Goal: Task Accomplishment & Management: Complete application form

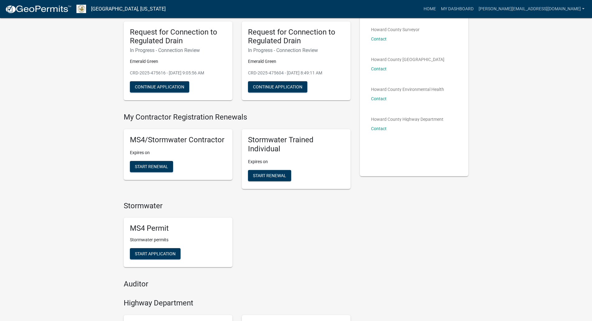
scroll to position [31, 0]
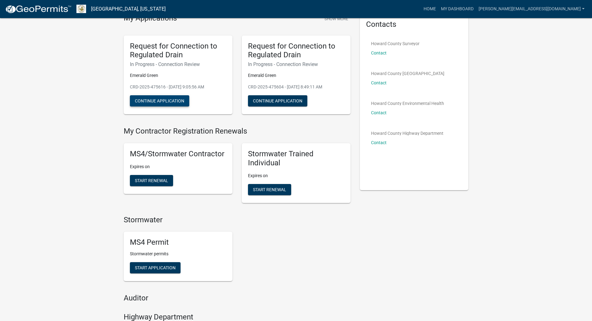
click at [155, 101] on button "Continue Application" at bounding box center [159, 100] width 59 height 11
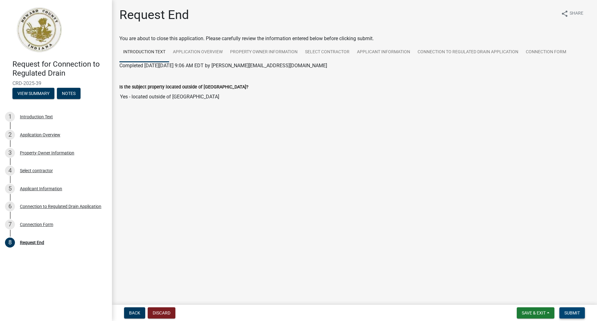
click at [572, 313] on span "Submit" at bounding box center [572, 312] width 16 height 5
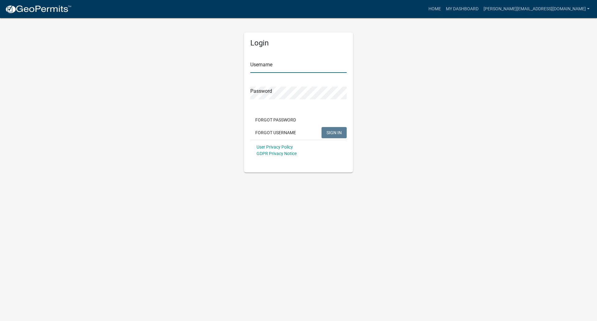
type input "Sam@merrellbros.com"
click at [337, 134] on span "SIGN IN" at bounding box center [334, 132] width 15 height 5
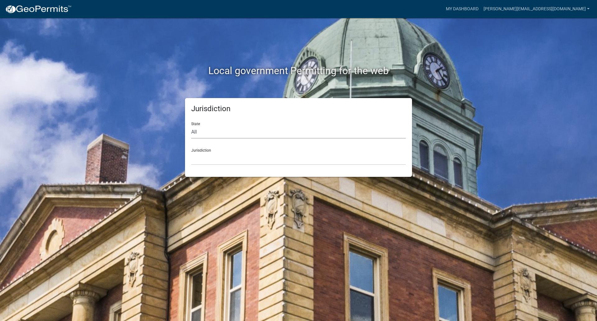
click at [336, 134] on select "All Colorado Georgia Indiana Iowa Kansas Minnesota Ohio South Carolina Wisconsin" at bounding box center [298, 132] width 215 height 13
select select "Indiana"
click at [191, 126] on select "All Colorado Georgia Indiana Iowa Kansas Minnesota Ohio South Carolina Wisconsin" at bounding box center [298, 132] width 215 height 13
click at [209, 159] on select "City of Charlestown, Indiana City of Jeffersonville, Indiana City of Logansport…" at bounding box center [298, 158] width 215 height 13
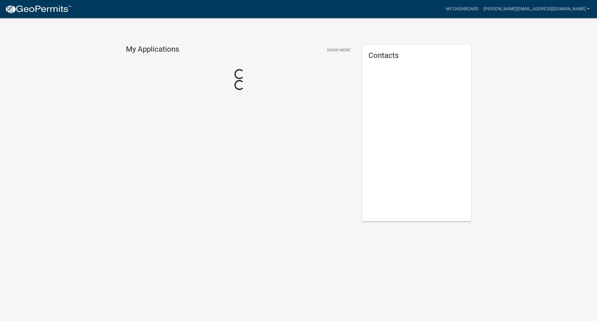
click at [205, 38] on div "My Applications Show More Loading... Loading... Contacts" at bounding box center [298, 131] width 597 height 262
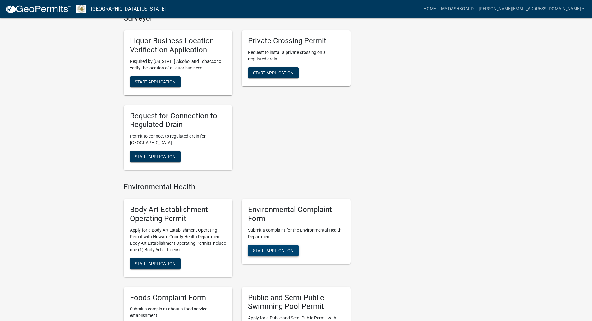
scroll to position [435, 0]
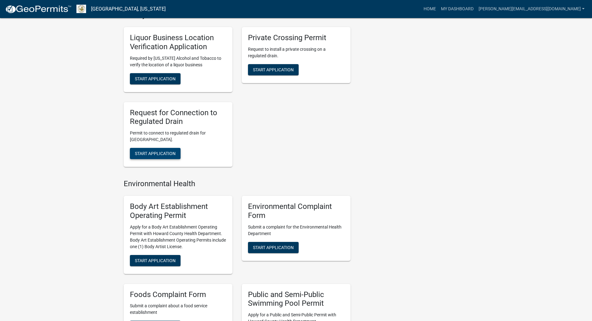
click at [148, 154] on span "Start Application" at bounding box center [155, 153] width 41 height 5
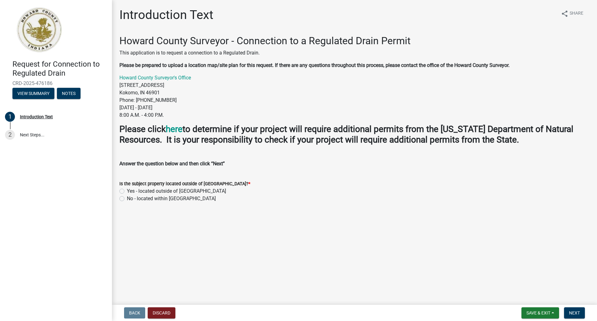
click at [172, 189] on label "Yes - located outside of [GEOGRAPHIC_DATA]" at bounding box center [176, 190] width 99 height 7
click at [131, 189] on input "Yes - located outside of [GEOGRAPHIC_DATA]" at bounding box center [129, 189] width 4 height 4
radio input "true"
click at [127, 200] on label "No - located within Howard County" at bounding box center [171, 198] width 89 height 7
click at [127, 199] on input "No - located within Howard County" at bounding box center [129, 197] width 4 height 4
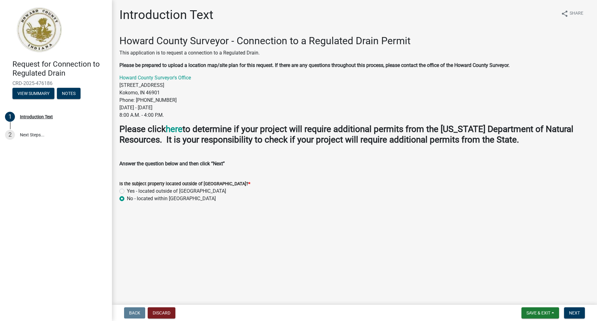
radio input "true"
click at [571, 311] on span "Next" at bounding box center [574, 312] width 11 height 5
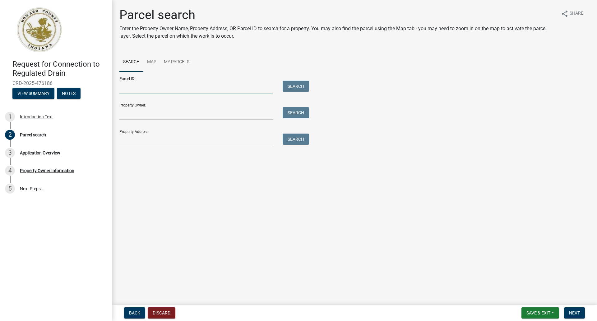
click at [130, 88] on input "Parcel ID:" at bounding box center [196, 87] width 154 height 13
click at [130, 86] on input "Parcel ID:" at bounding box center [196, 87] width 154 height 13
paste input "34-11-12-200-008.000-016"
type input "34-11-12-200-008.000-016"
click at [138, 115] on input "Property Owner:" at bounding box center [196, 113] width 154 height 13
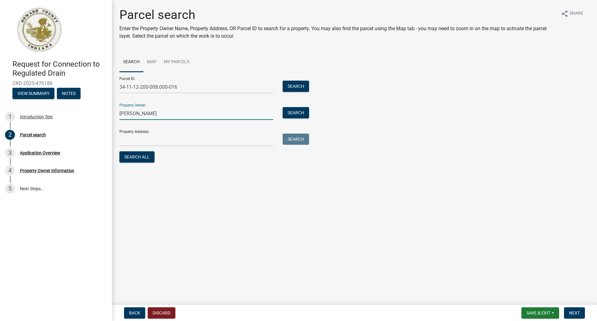
type input "Bryan Kerpartrick"
click at [134, 137] on input "Property Address:" at bounding box center [196, 139] width 154 height 13
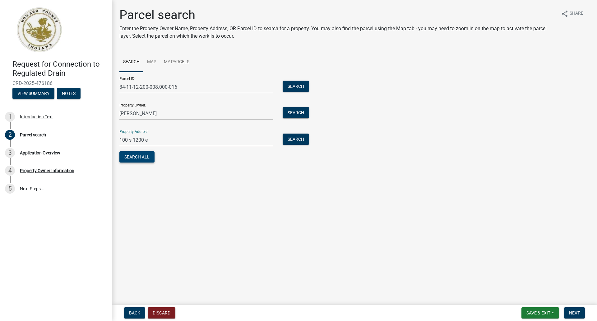
type input "100 s 1200 e"
click at [141, 160] on button "Search All" at bounding box center [136, 156] width 35 height 11
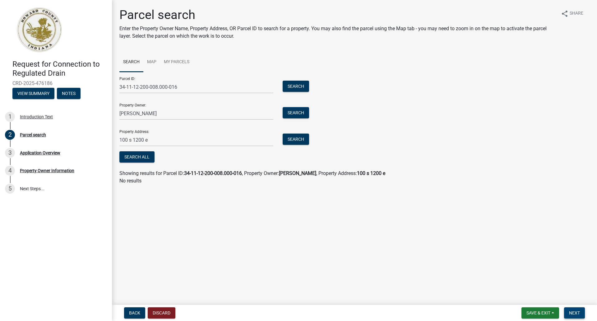
click at [572, 310] on span "Next" at bounding box center [574, 312] width 11 height 5
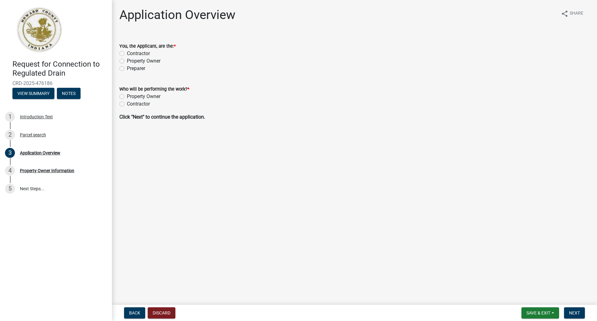
click at [137, 53] on label "Contractor" at bounding box center [138, 53] width 23 height 7
click at [131, 53] on input "Contractor" at bounding box center [129, 52] width 4 height 4
radio input "true"
click at [129, 104] on label "Contractor" at bounding box center [138, 103] width 23 height 7
click at [129, 104] on input "Contractor" at bounding box center [129, 102] width 4 height 4
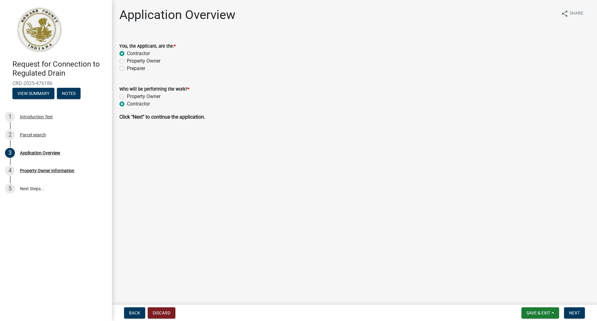
radio input "true"
click at [574, 313] on span "Next" at bounding box center [574, 312] width 11 height 5
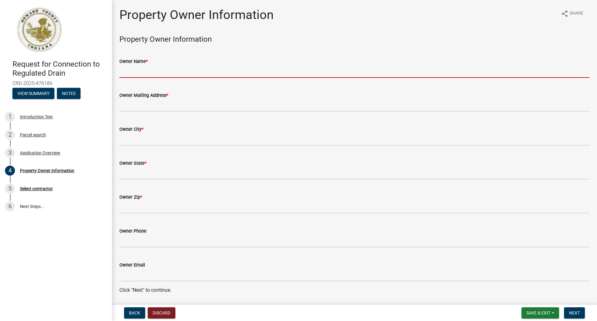
click at [129, 73] on input "Owner Name *" at bounding box center [354, 71] width 470 height 13
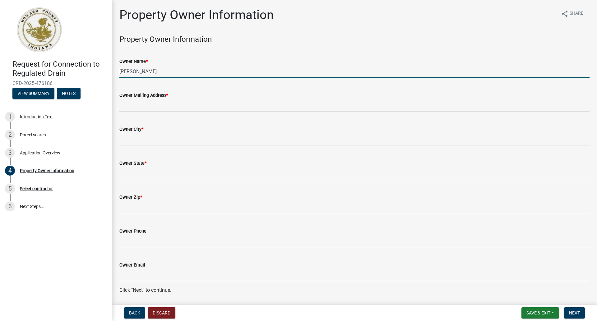
click at [126, 72] on input "[PERSON_NAME]" at bounding box center [354, 71] width 470 height 13
type input "Bryan Kerpatrick"
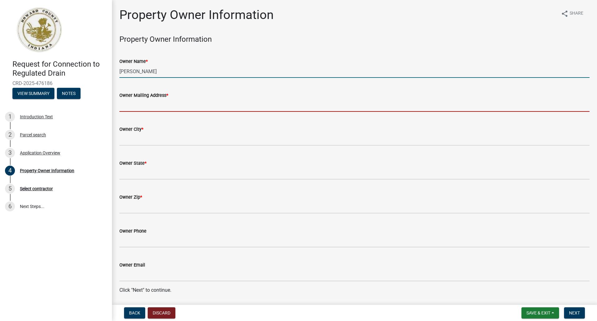
click at [130, 106] on input "Owner Mailing Address *" at bounding box center [354, 105] width 470 height 13
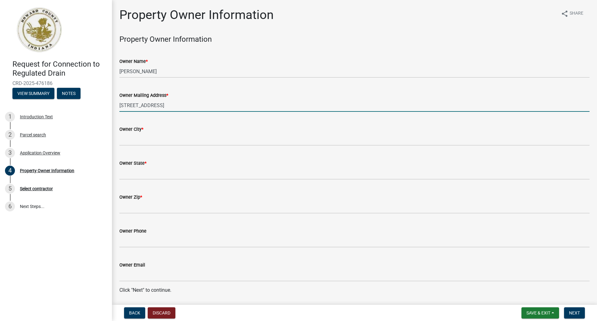
type input "[STREET_ADDRESS]"
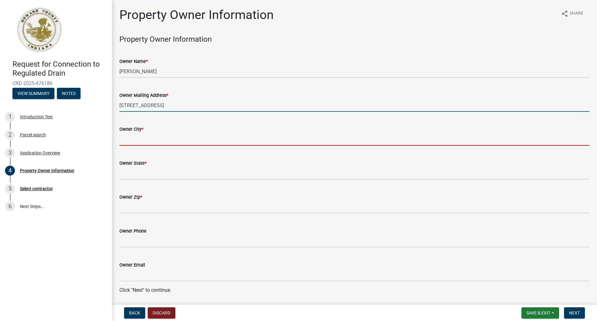
click at [126, 139] on input "Owner City *" at bounding box center [354, 139] width 470 height 13
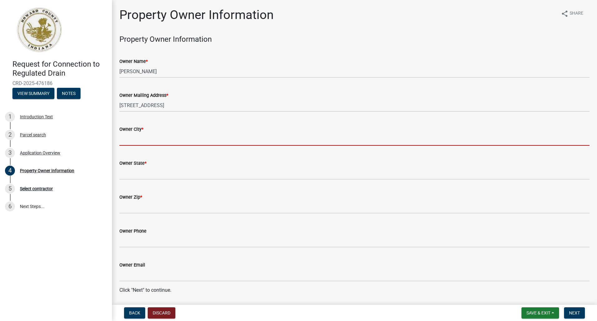
type input "Kokomo"
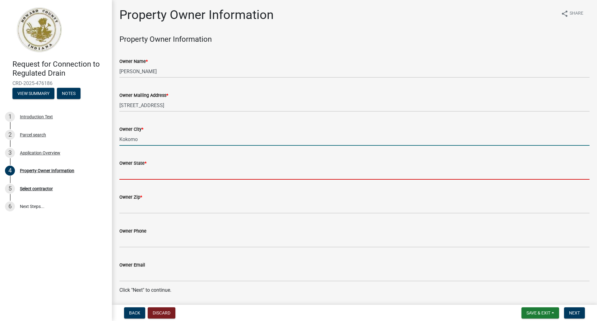
type input "IN"
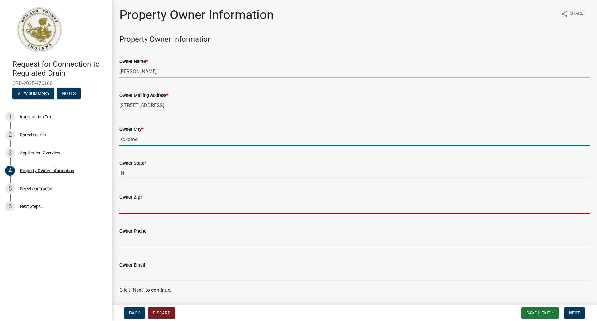
type input "46901"
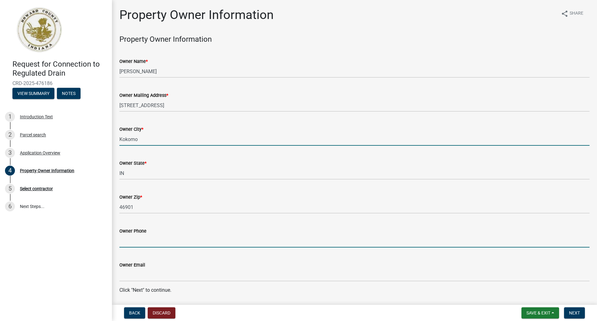
type input "5746997782"
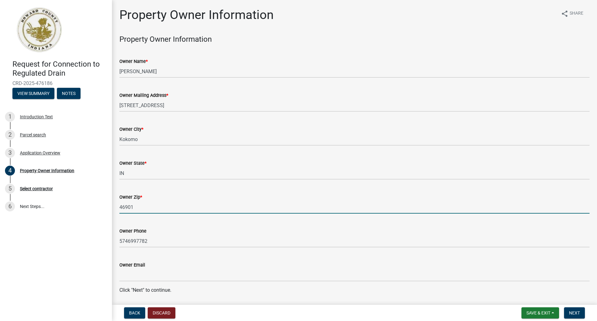
click at [137, 207] on input "46901" at bounding box center [354, 207] width 470 height 13
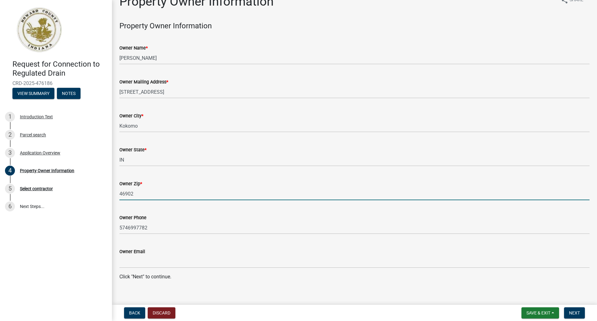
scroll to position [21, 0]
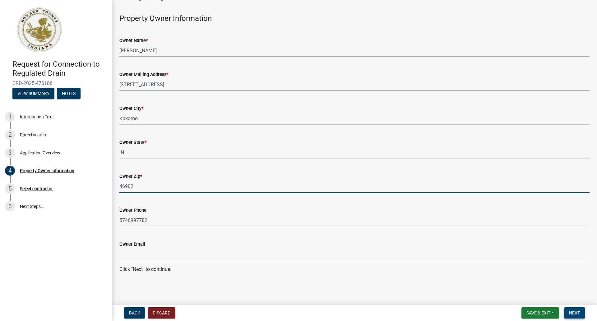
type input "46902"
click at [582, 314] on button "Next" at bounding box center [574, 312] width 21 height 11
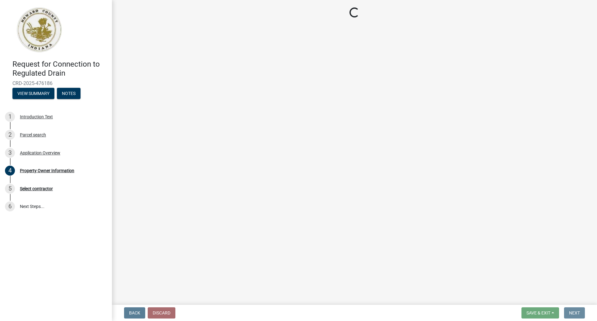
scroll to position [0, 0]
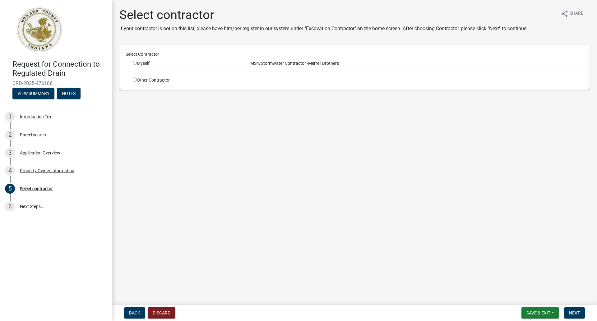
click at [134, 63] on input "radio" at bounding box center [135, 63] width 4 height 4
radio input "true"
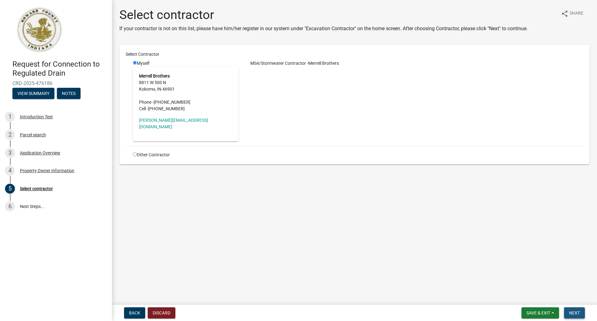
click at [582, 310] on button "Next" at bounding box center [574, 312] width 21 height 11
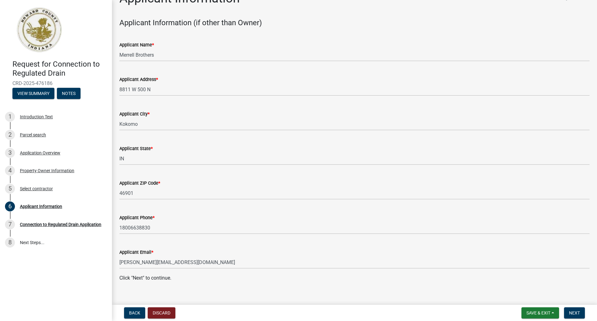
scroll to position [25, 0]
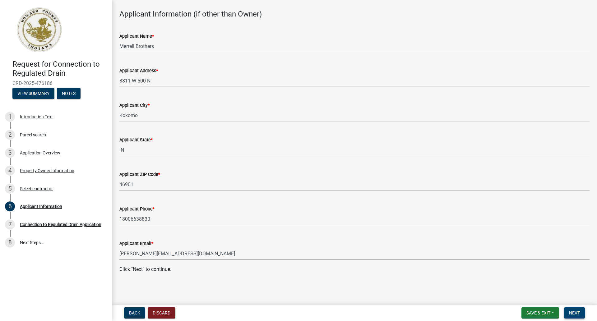
click at [572, 311] on span "Next" at bounding box center [574, 312] width 11 height 5
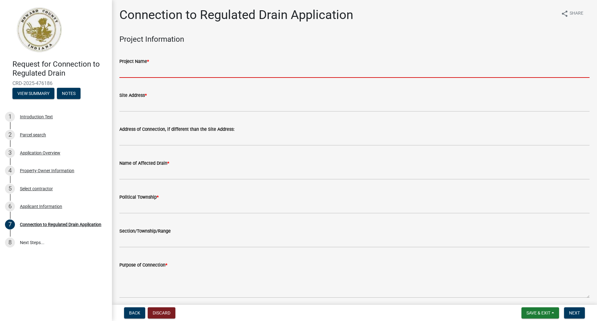
click at [148, 68] on input "Project Name *" at bounding box center [354, 71] width 470 height 13
type input "Emerald Green"
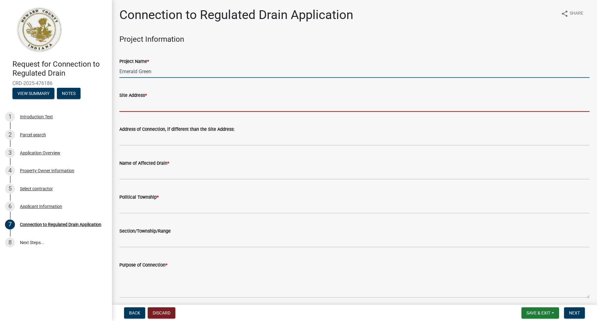
click at [134, 106] on input "Site Address *" at bounding box center [354, 105] width 470 height 13
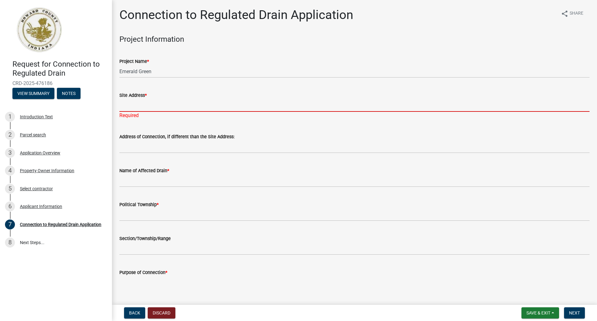
click at [129, 106] on input "Site Address *" at bounding box center [354, 105] width 470 height 13
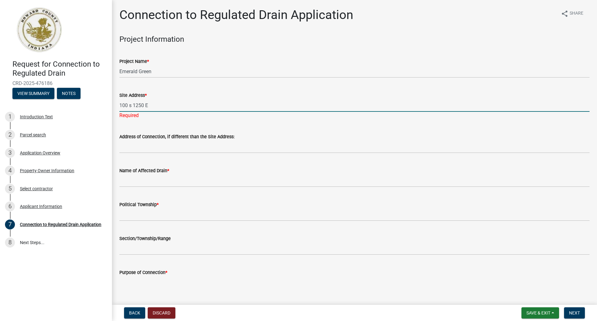
type input "100 s 1250 E"
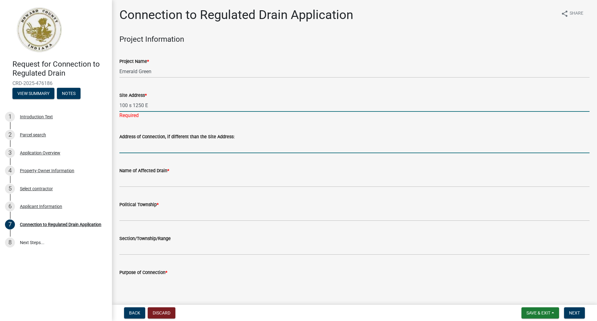
click at [127, 148] on wm-data-entity-input "Address of Connection, if different than the Site Address:" at bounding box center [354, 141] width 470 height 34
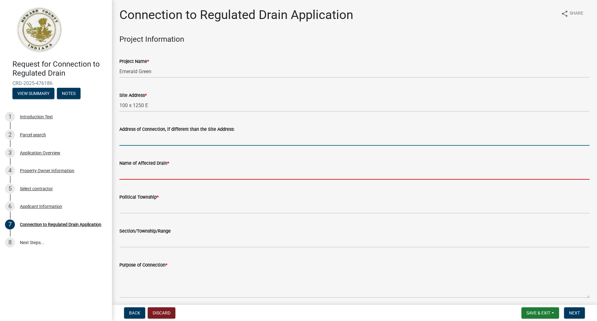
click at [125, 173] on input "Name of Affected Drain *" at bounding box center [354, 173] width 470 height 13
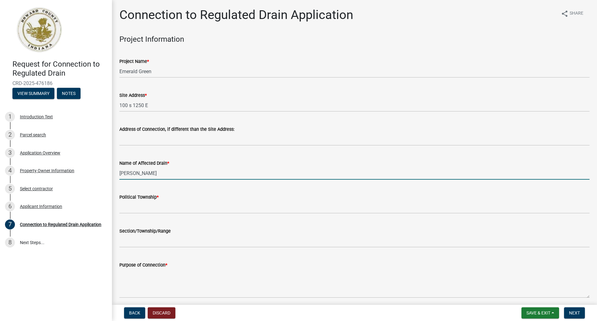
type input "[PERSON_NAME]"
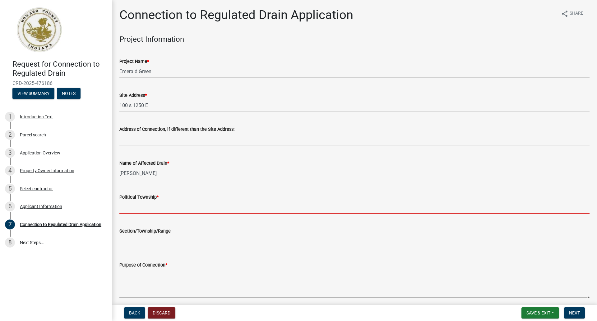
click at [132, 208] on input "Political Township *" at bounding box center [354, 207] width 470 height 13
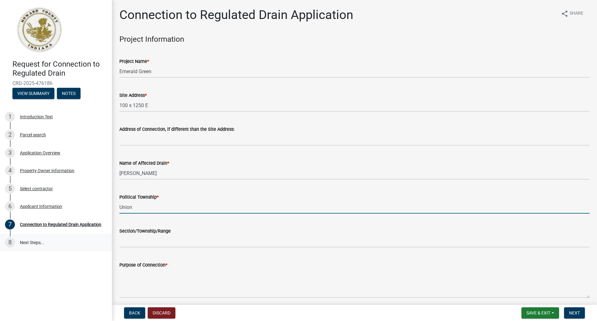
type input "Union"
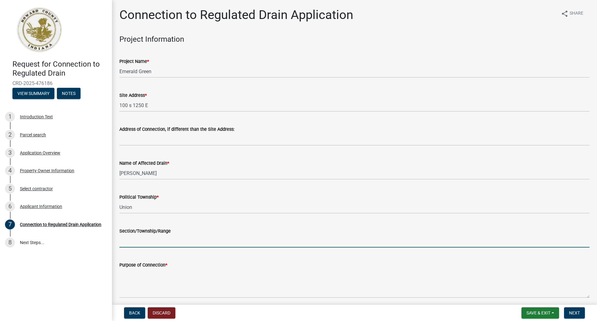
click at [124, 244] on input "Section/Township/Range" at bounding box center [354, 240] width 470 height 13
paste input "[DATE]"
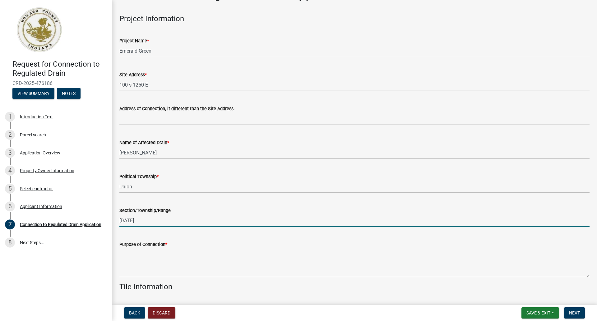
scroll to position [31, 0]
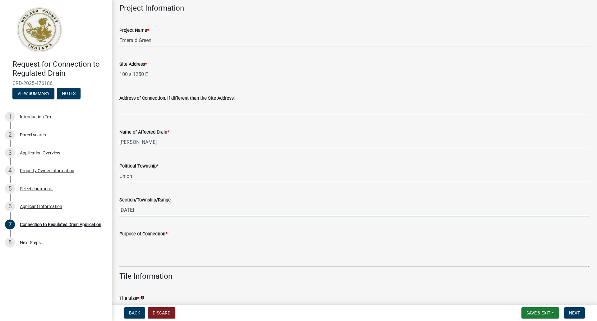
type input "[DATE]"
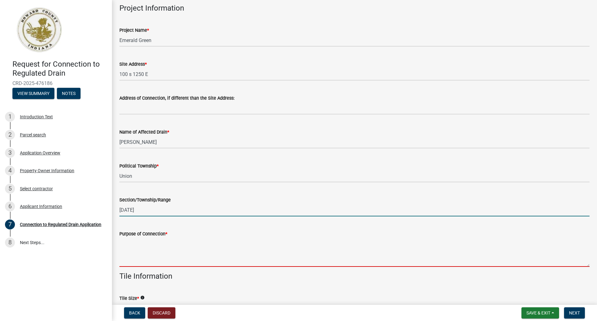
click at [132, 261] on textarea "Purpose of Connection *" at bounding box center [354, 251] width 470 height 29
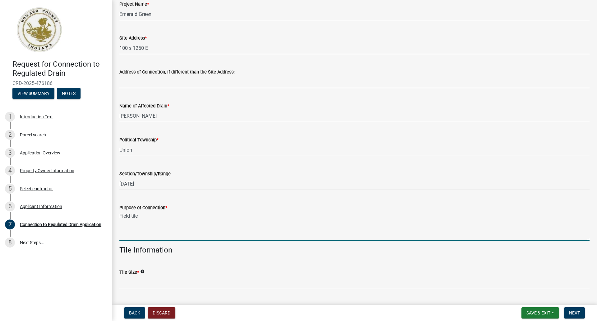
scroll to position [93, 0]
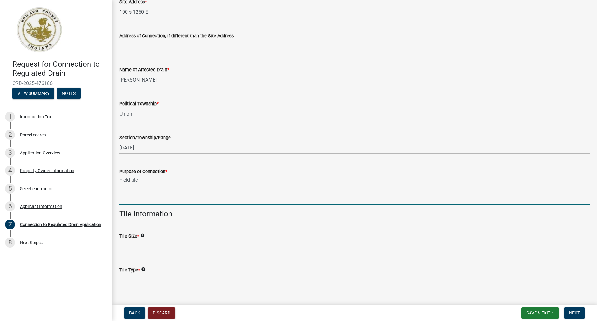
type textarea "Field tile"
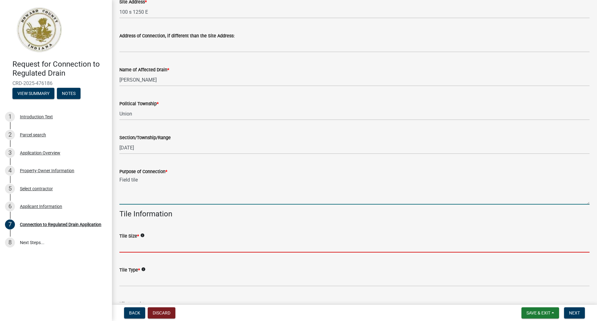
click at [142, 247] on input "Tile Size *" at bounding box center [354, 245] width 470 height 13
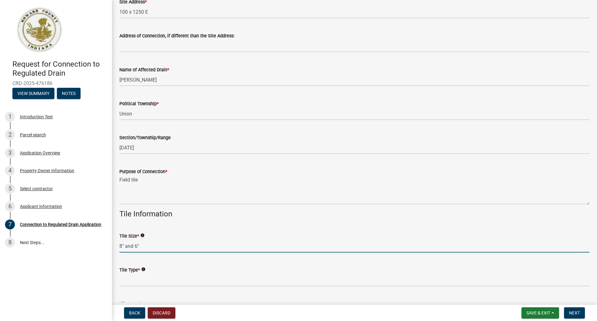
type input "8" and 6""
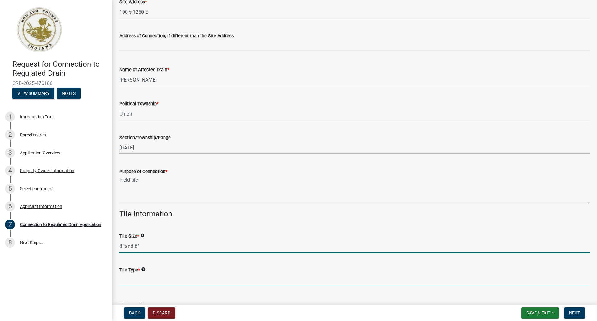
click at [131, 279] on input "Tile Type *" at bounding box center [354, 279] width 470 height 13
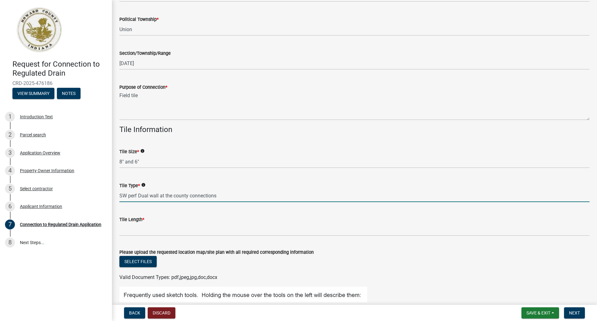
scroll to position [187, 0]
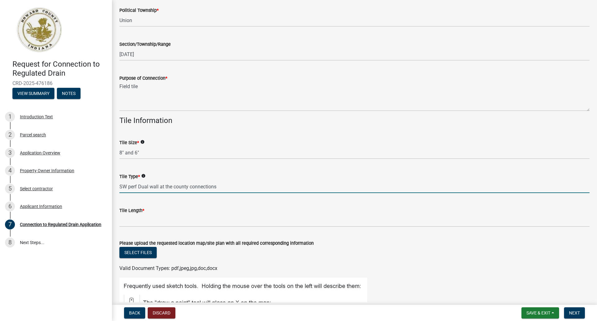
type input "SW perf Dual wall at the county connections"
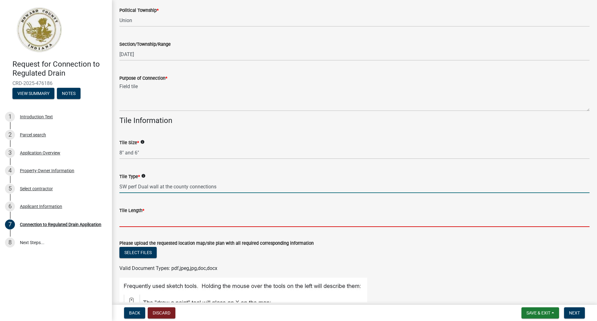
click at [126, 220] on input "Tile Length *" at bounding box center [354, 220] width 470 height 13
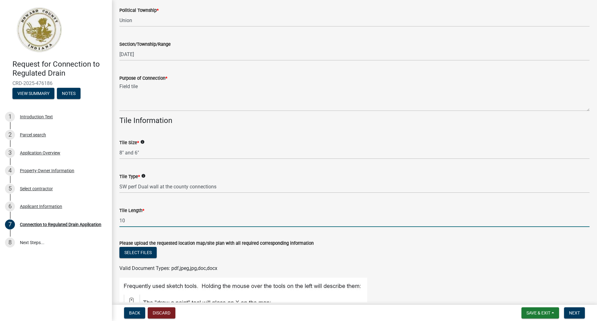
type input "1"
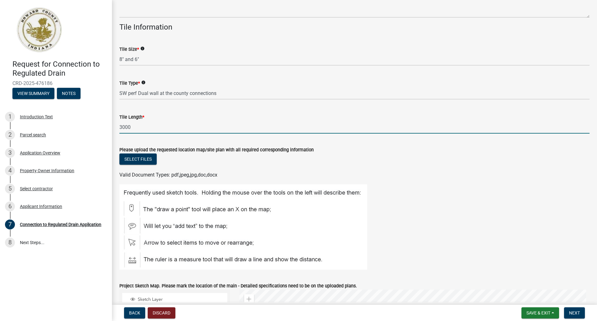
scroll to position [311, 0]
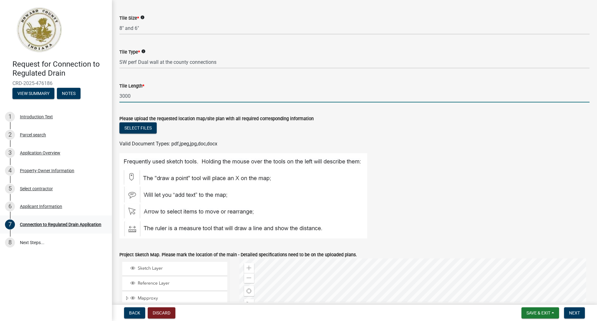
type input "3000"
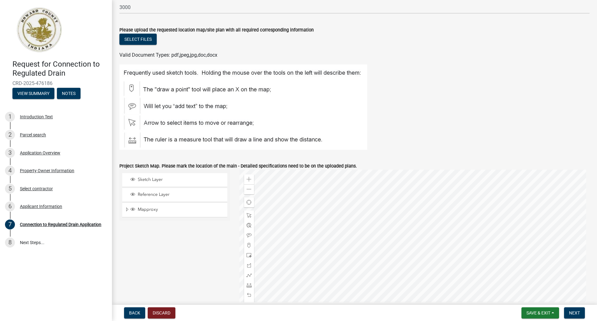
scroll to position [404, 0]
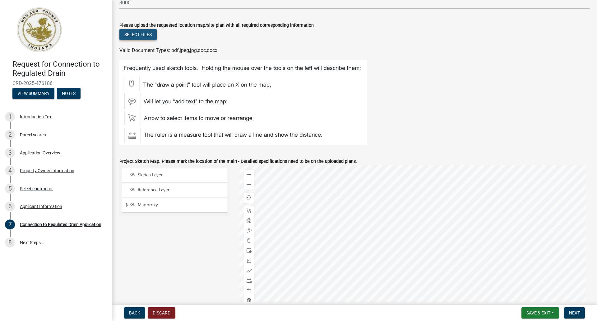
click at [149, 35] on button "Select files" at bounding box center [137, 34] width 37 height 11
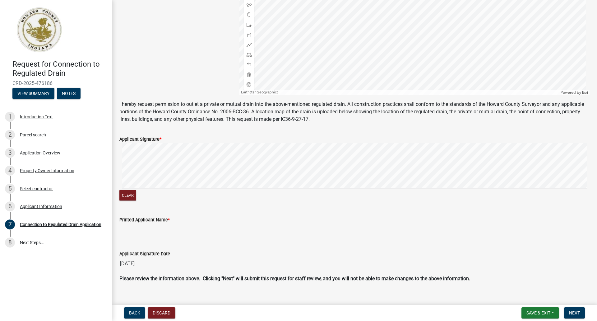
scroll to position [653, 0]
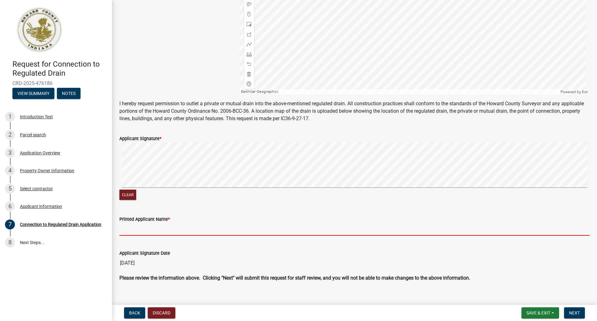
click at [133, 227] on input "Printed Applicant Name *" at bounding box center [354, 229] width 470 height 13
type input "[PERSON_NAME]"
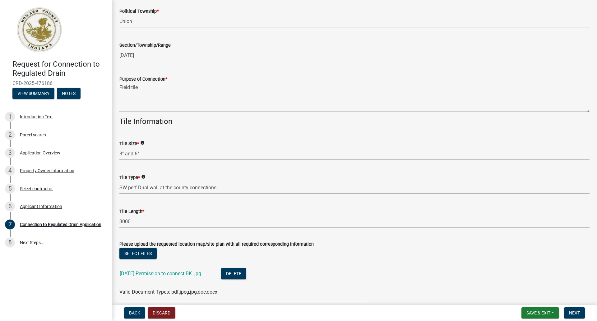
scroll to position [187, 0]
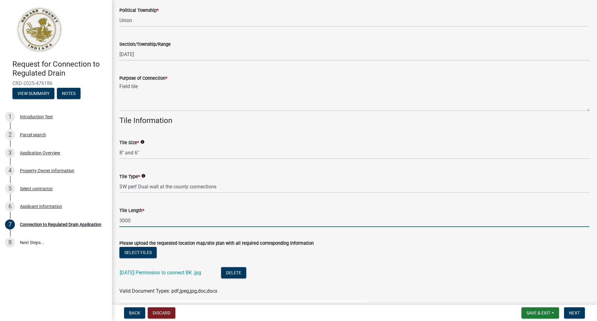
drag, startPoint x: 134, startPoint y: 220, endPoint x: 114, endPoint y: 221, distance: 20.2
click at [114, 221] on div "Connection to Regulated Drain Application share Share Project Information Proje…" at bounding box center [354, 290] width 485 height 938
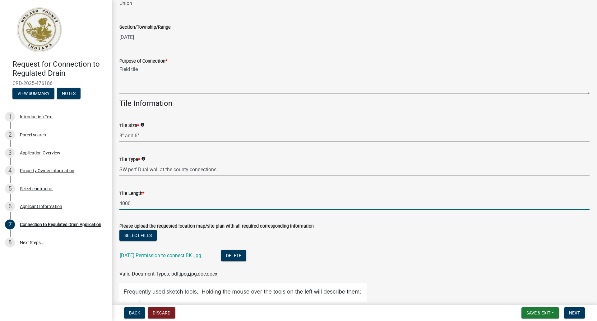
scroll to position [218, 0]
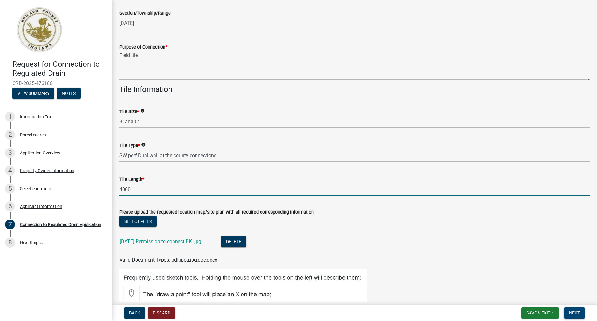
type input "4000"
click at [577, 311] on span "Next" at bounding box center [574, 312] width 11 height 5
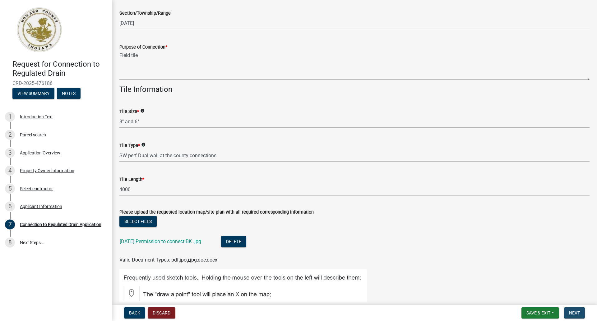
scroll to position [0, 0]
